Goal: Transaction & Acquisition: Purchase product/service

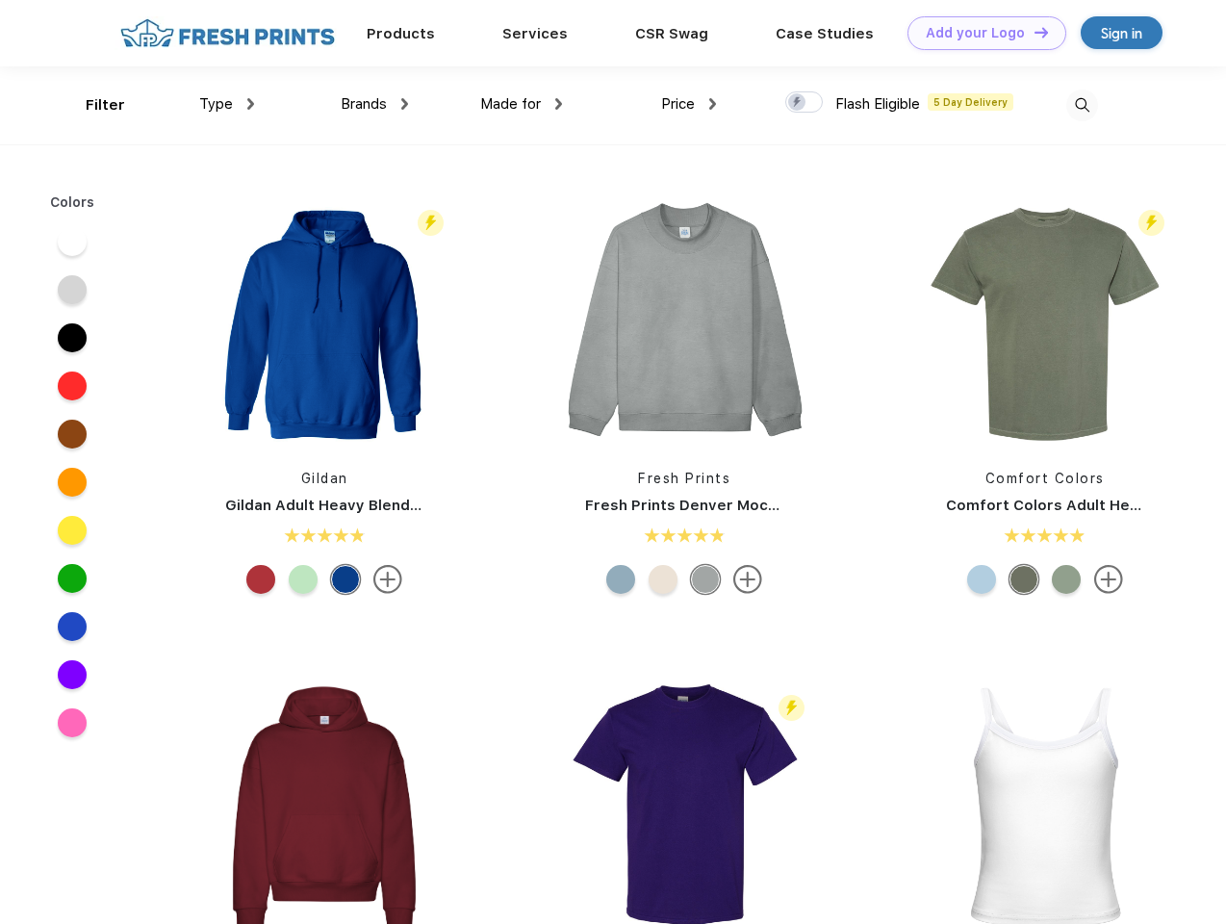
scroll to position [1, 0]
click at [979, 33] on link "Add your Logo Design Tool" at bounding box center [986, 33] width 159 height 34
click at [0, 0] on div "Design Tool" at bounding box center [0, 0] width 0 height 0
click at [1032, 32] on link "Add your Logo Design Tool" at bounding box center [986, 33] width 159 height 34
click at [92, 105] on div "Filter" at bounding box center [105, 105] width 39 height 22
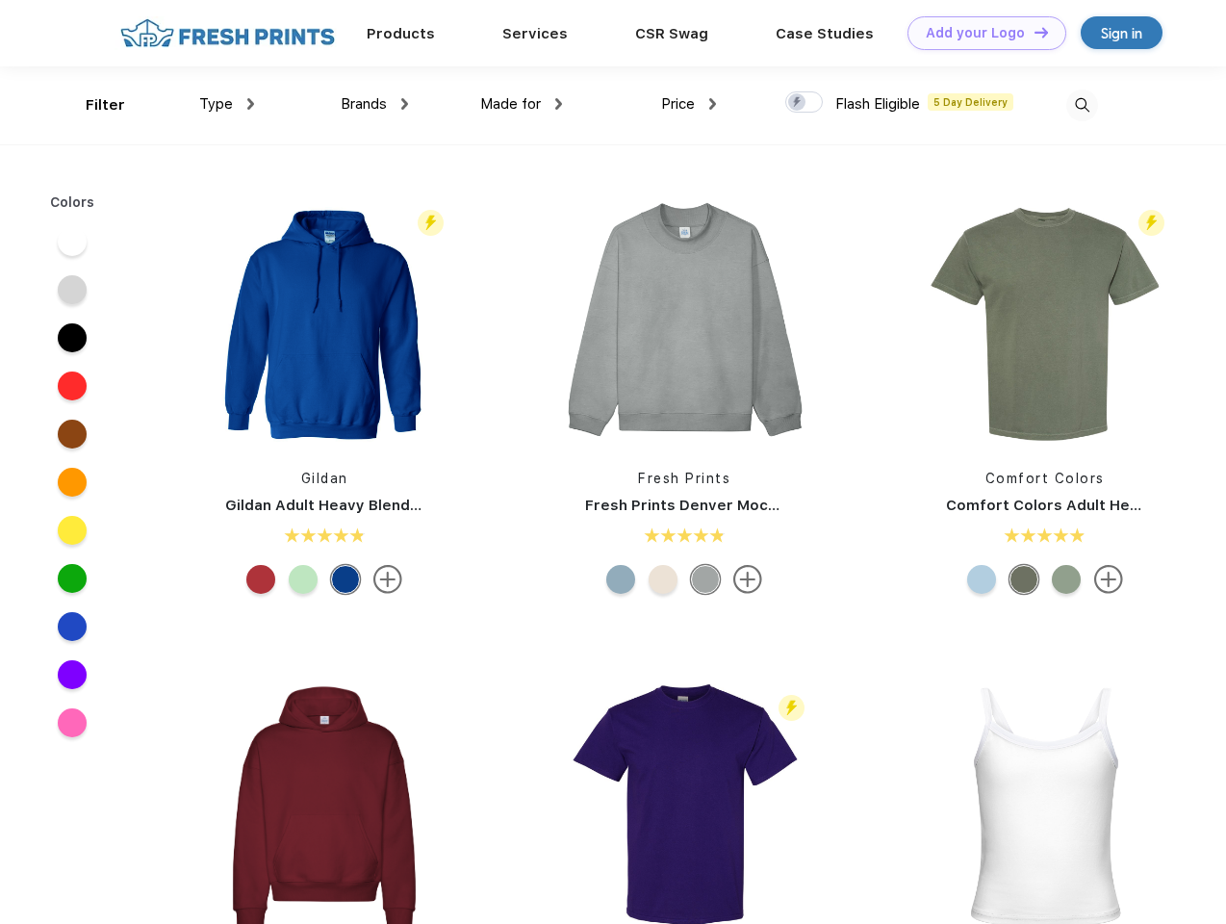
click at [227, 104] on span "Type" at bounding box center [216, 103] width 34 height 17
click at [374, 104] on span "Brands" at bounding box center [364, 103] width 46 height 17
click at [521, 104] on span "Made for" at bounding box center [510, 103] width 61 height 17
click at [689, 104] on span "Price" at bounding box center [678, 103] width 34 height 17
click at [804, 103] on div at bounding box center [804, 101] width 38 height 21
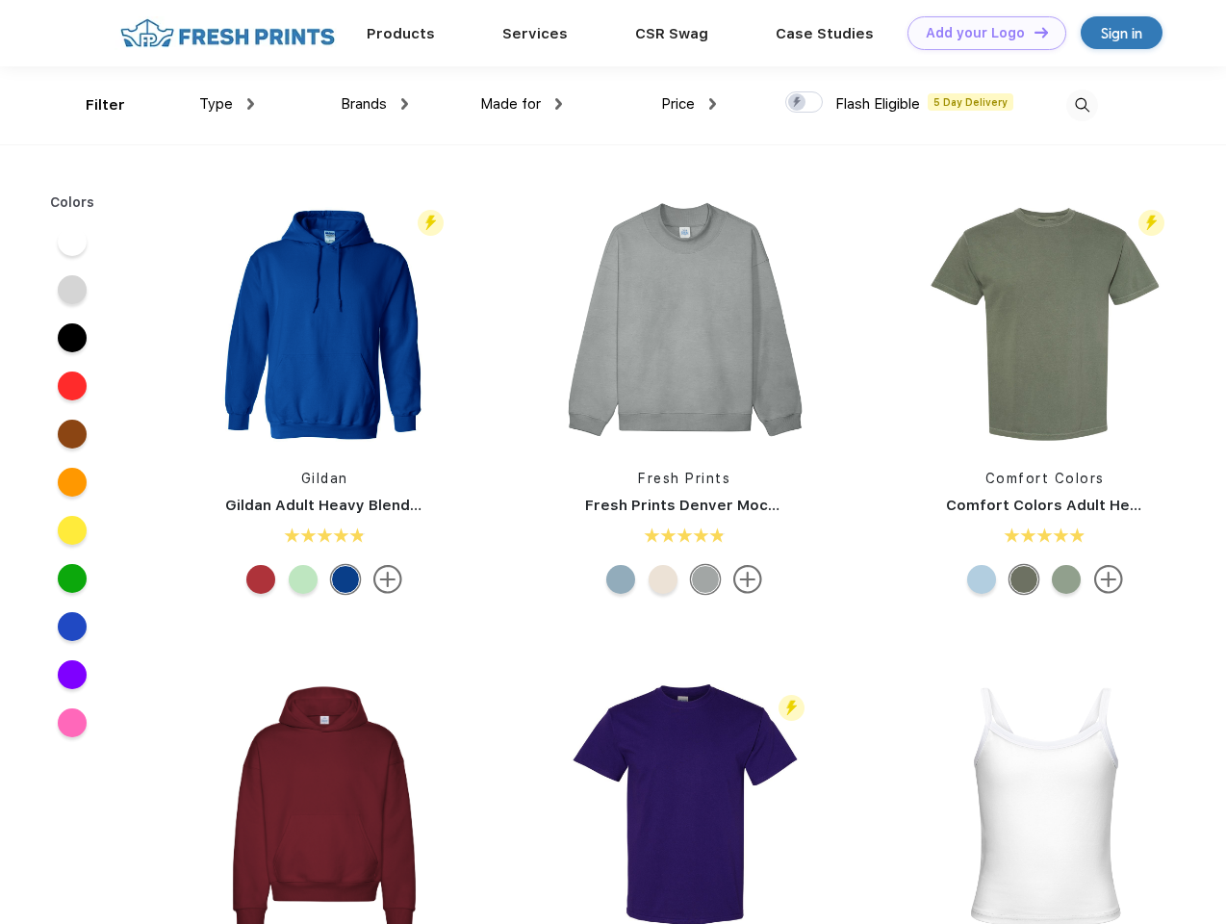
click at [798, 103] on input "checkbox" at bounding box center [791, 96] width 13 height 13
click at [1081, 105] on img at bounding box center [1082, 105] width 32 height 32
